Goal: Task Accomplishment & Management: Complete application form

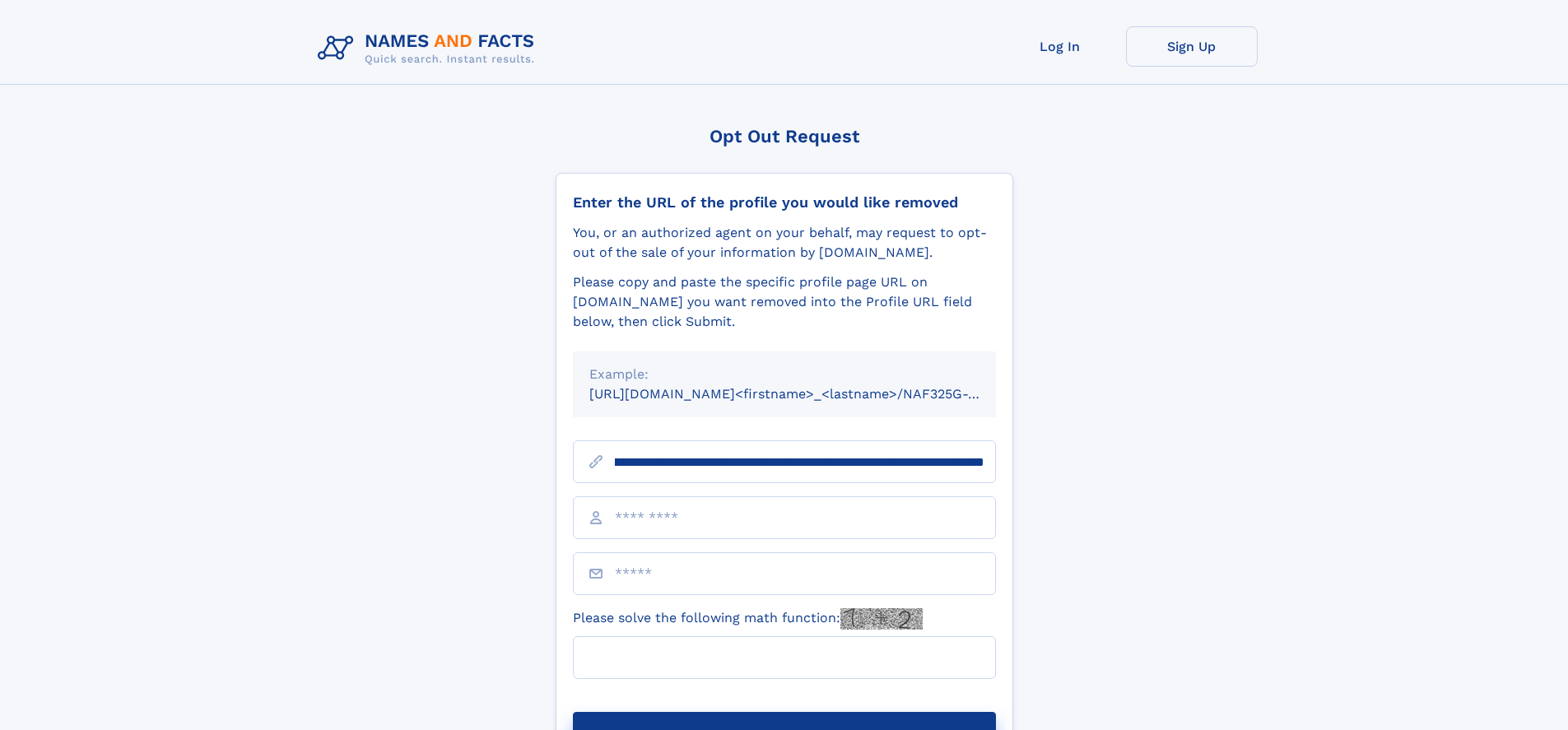
scroll to position [0, 183]
type input "**********"
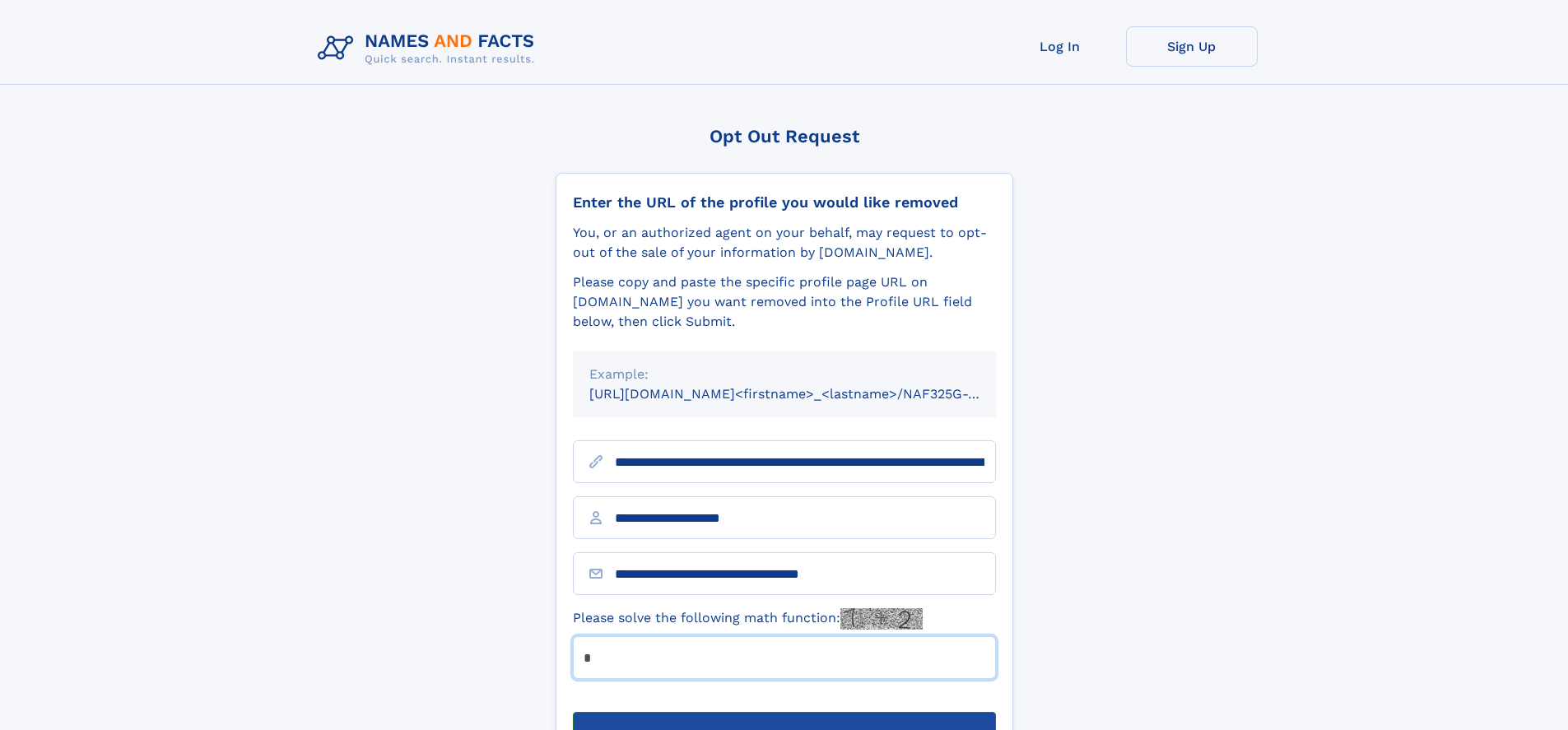
type input "*"
click at [783, 711] on button "Submit Opt Out Request" at bounding box center [784, 738] width 423 height 53
